Goal: Download file/media: Obtain resource

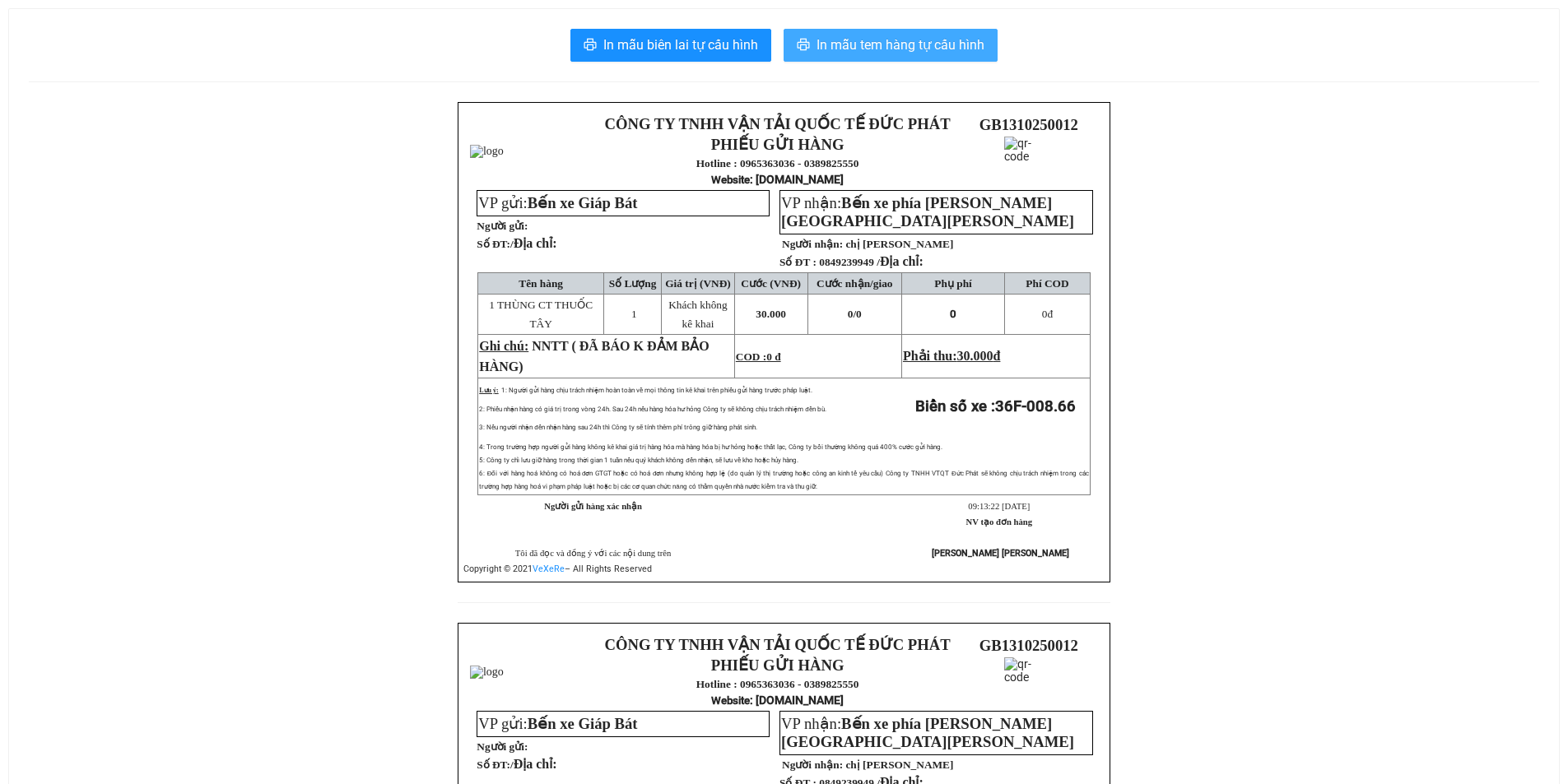
click at [922, 36] on span "In mẫu tem hàng tự cấu hình" at bounding box center [901, 44] width 168 height 21
click at [892, 44] on span "In mẫu tem hàng tự cấu hình" at bounding box center [901, 44] width 168 height 21
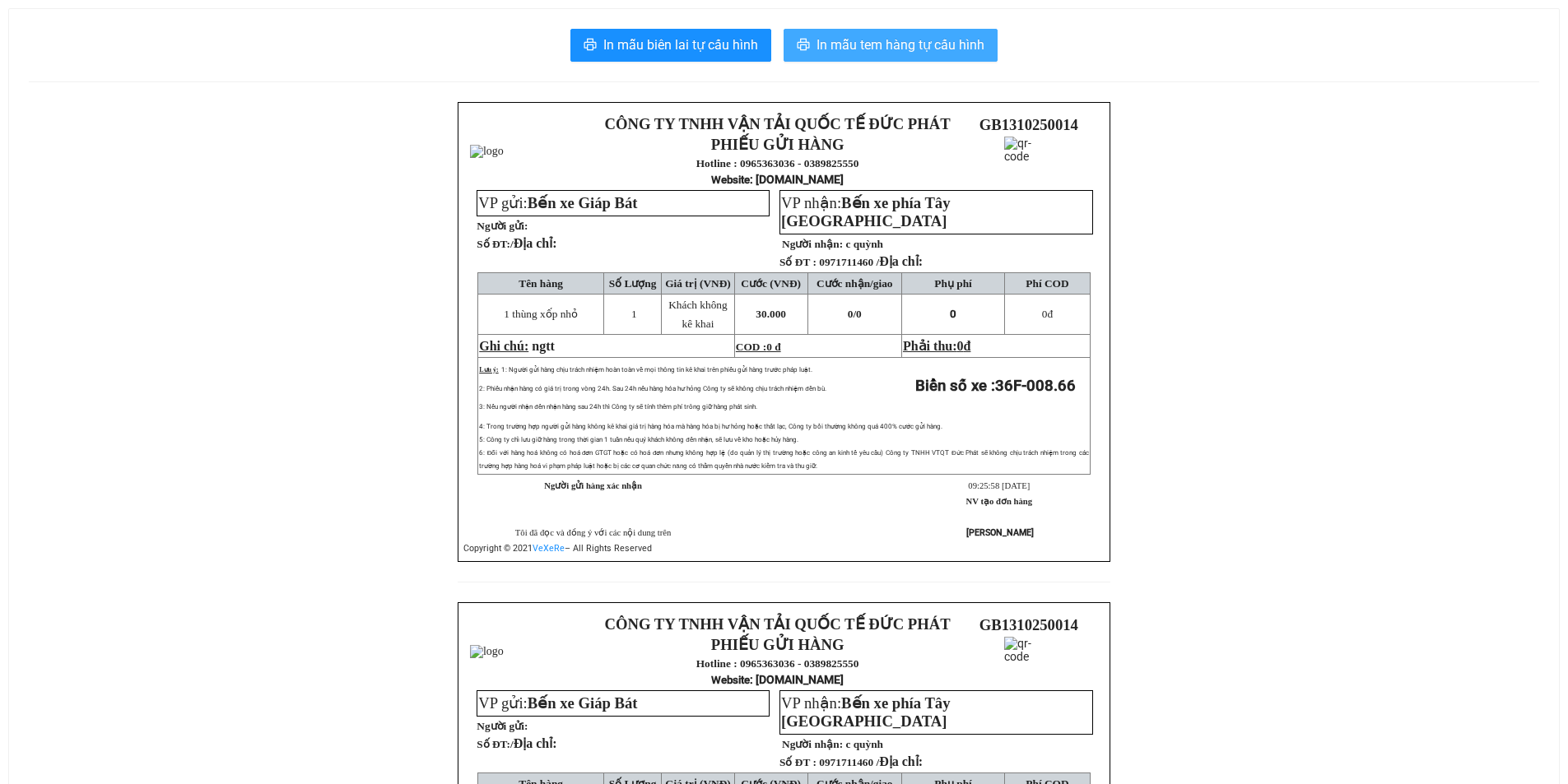
click at [843, 52] on span "In mẫu tem hàng tự cấu hình" at bounding box center [901, 44] width 168 height 21
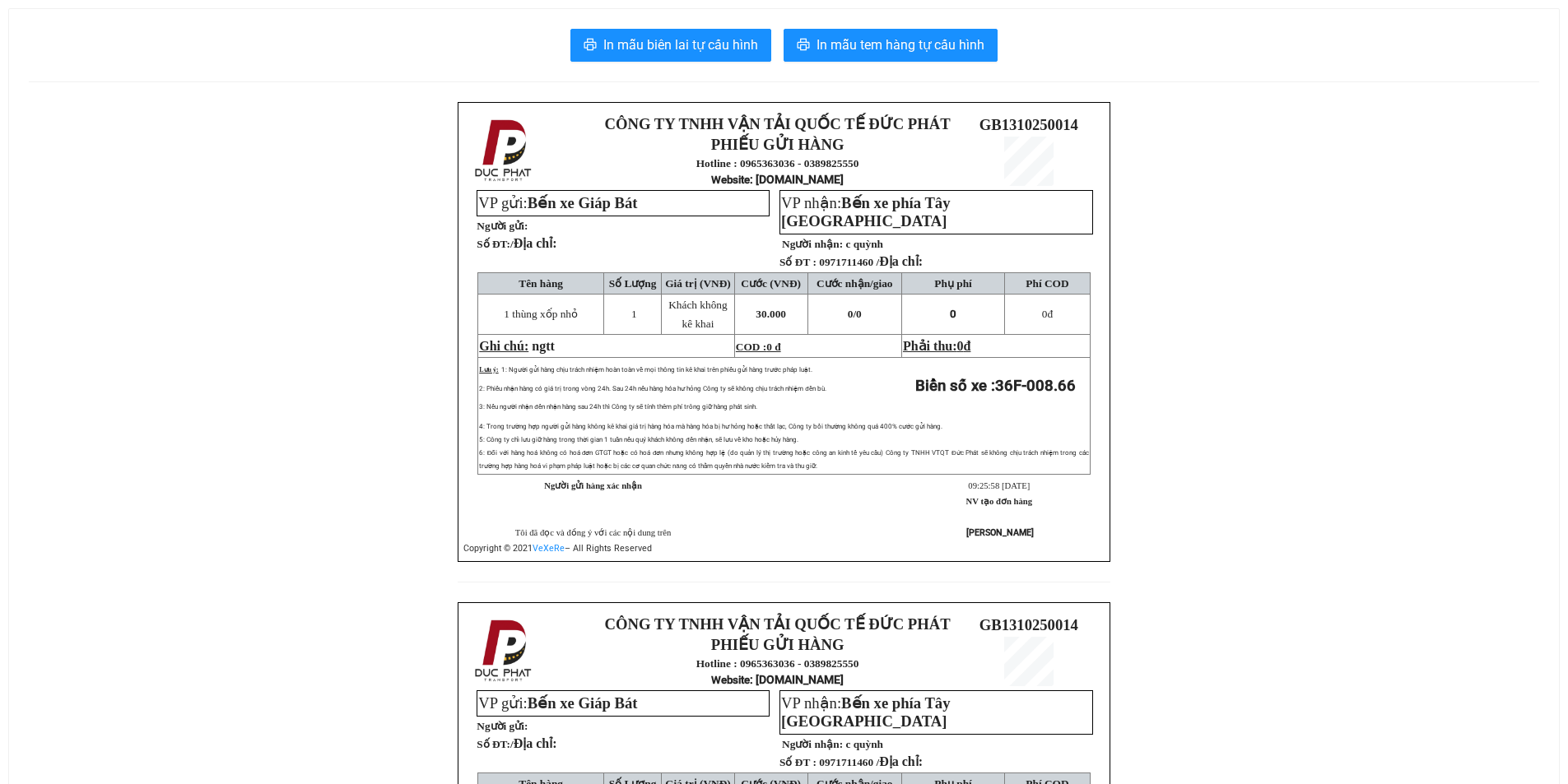
click at [915, 17] on div "In mẫu biên lai tự cấu hình In mẫu tem hàng tự cấu hình CÔNG TY TNHH VẬN TẢI QU…" at bounding box center [784, 565] width 1550 height 1113
click at [903, 39] on span "In mẫu tem hàng tự cấu hình" at bounding box center [901, 44] width 168 height 21
